Goal: Navigation & Orientation: Find specific page/section

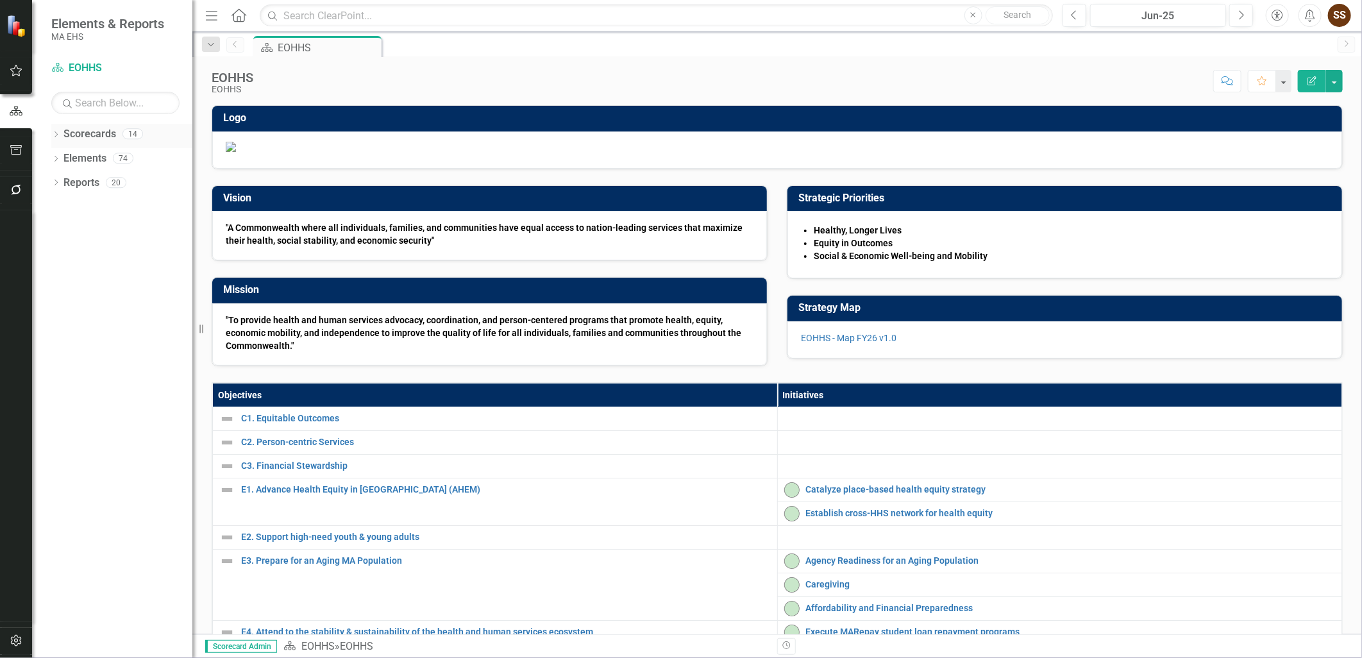
click at [60, 128] on div "Dropdown Scorecards 14" at bounding box center [121, 136] width 141 height 24
click at [56, 135] on icon "Dropdown" at bounding box center [55, 135] width 9 height 7
click at [61, 161] on icon "Dropdown" at bounding box center [63, 158] width 10 height 8
click at [101, 285] on link "DPH" at bounding box center [137, 279] width 109 height 15
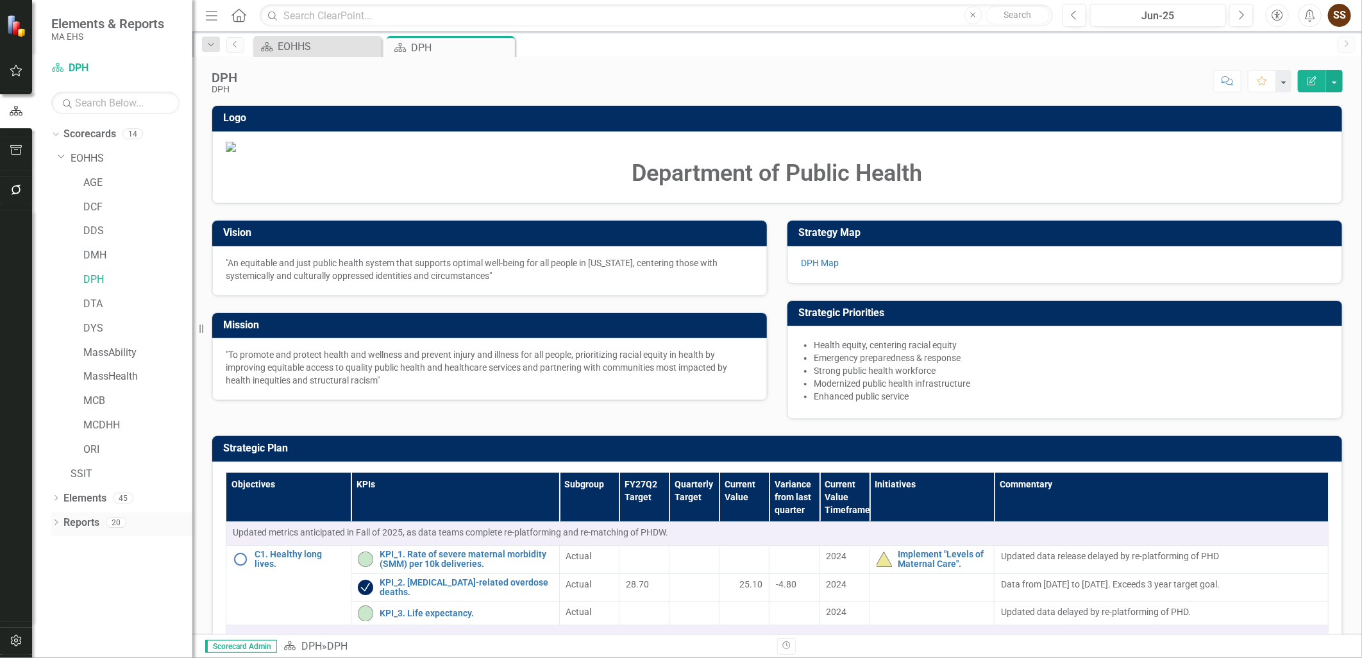
click at [53, 520] on icon "Dropdown" at bounding box center [55, 523] width 9 height 7
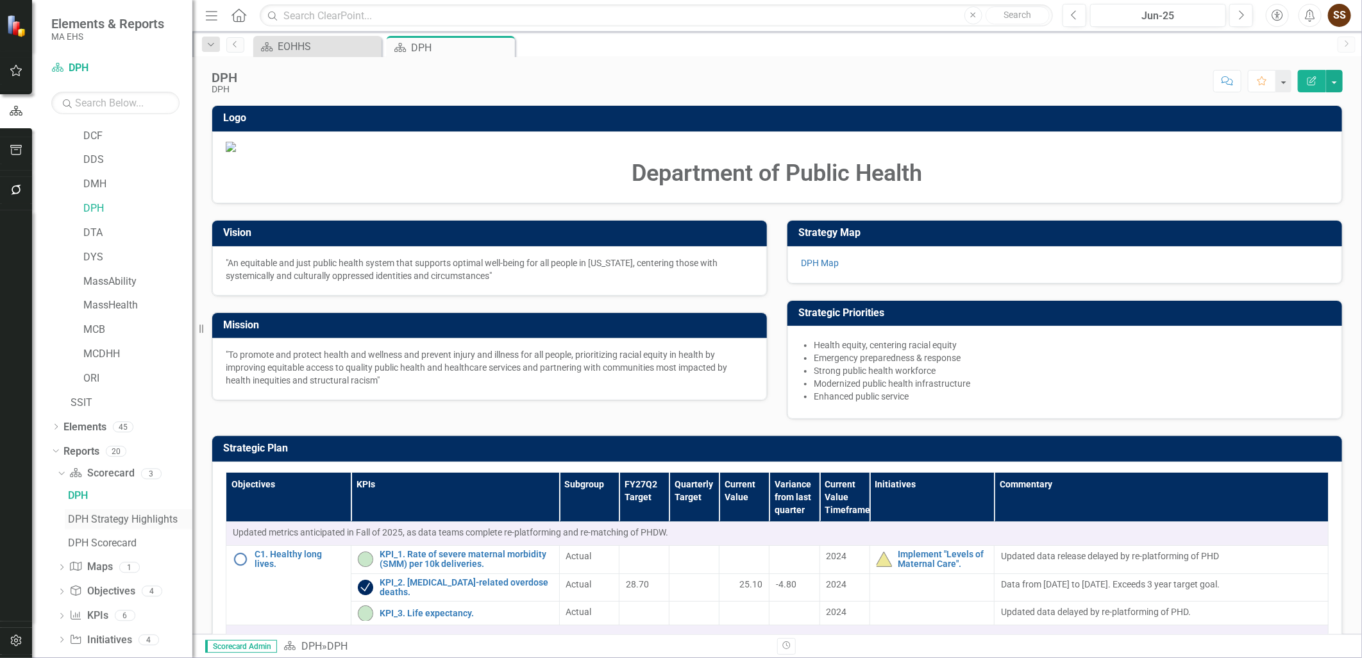
click at [142, 522] on div "DPH Strategy Highlights" at bounding box center [130, 520] width 124 height 12
